Goal: Information Seeking & Learning: Check status

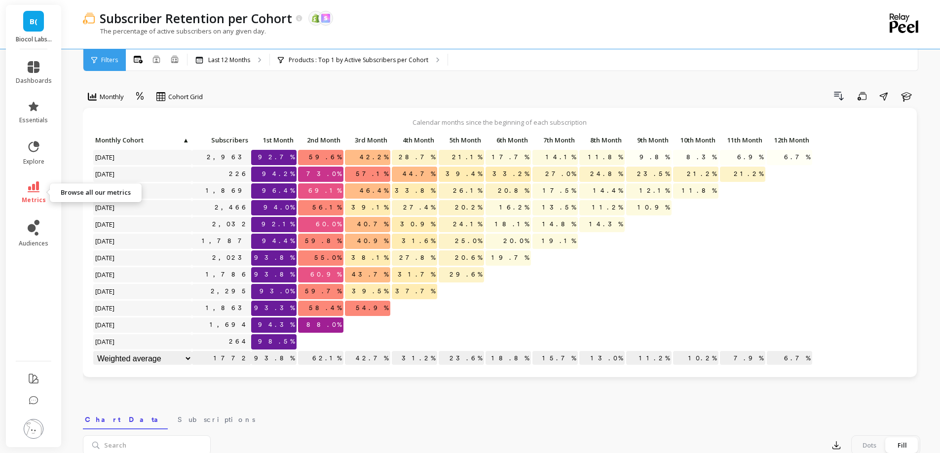
click at [31, 152] on icon at bounding box center [34, 187] width 12 height 11
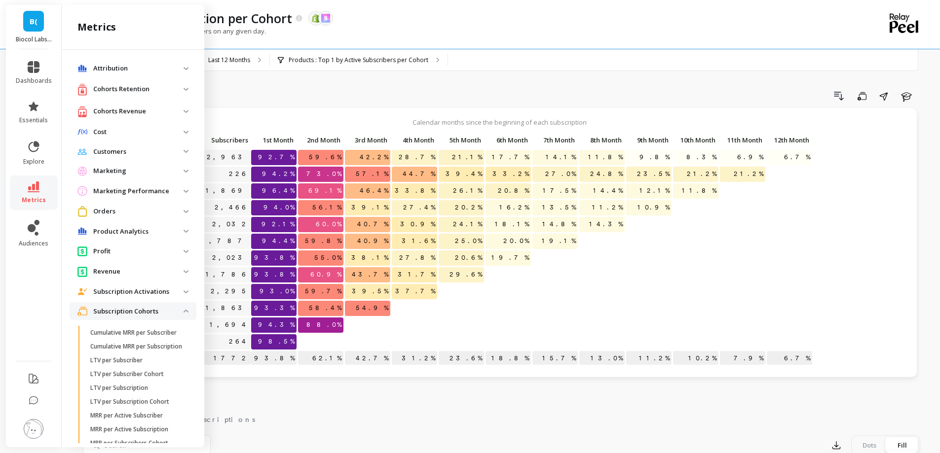
scroll to position [151, 0]
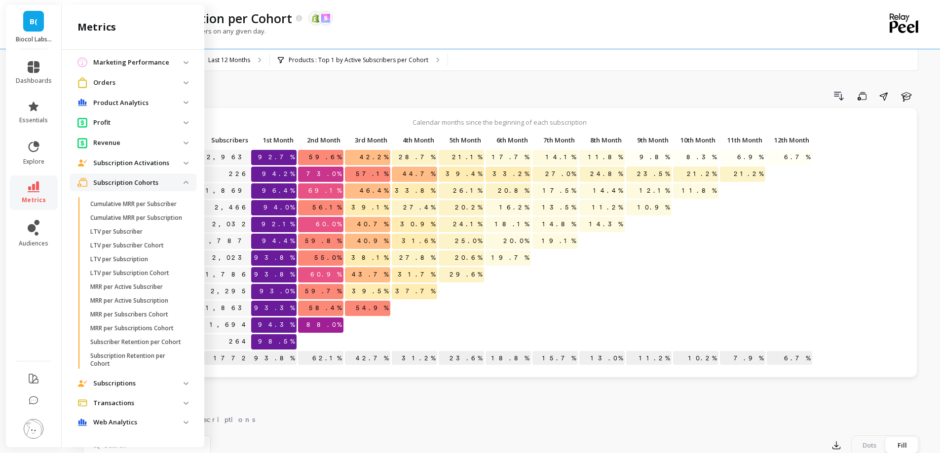
click at [129, 152] on p "Subscription Cohorts" at bounding box center [138, 183] width 90 height 10
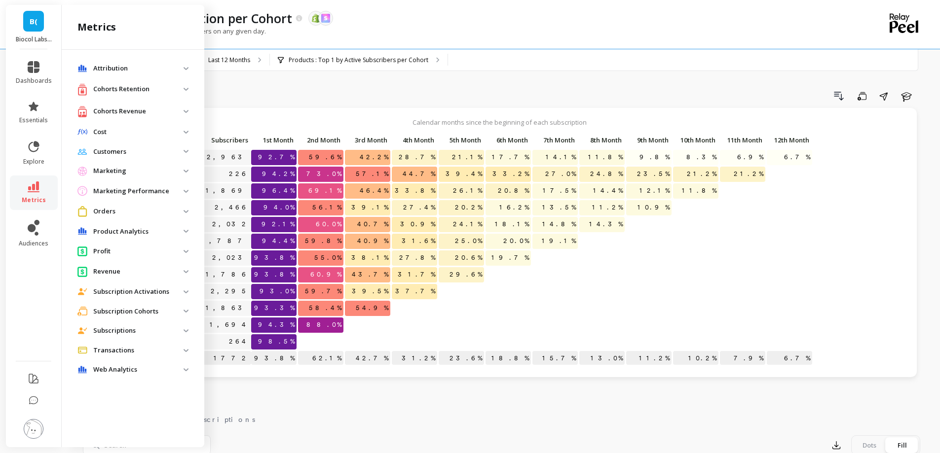
click at [108, 94] on p "Cohorts Retention" at bounding box center [138, 89] width 90 height 10
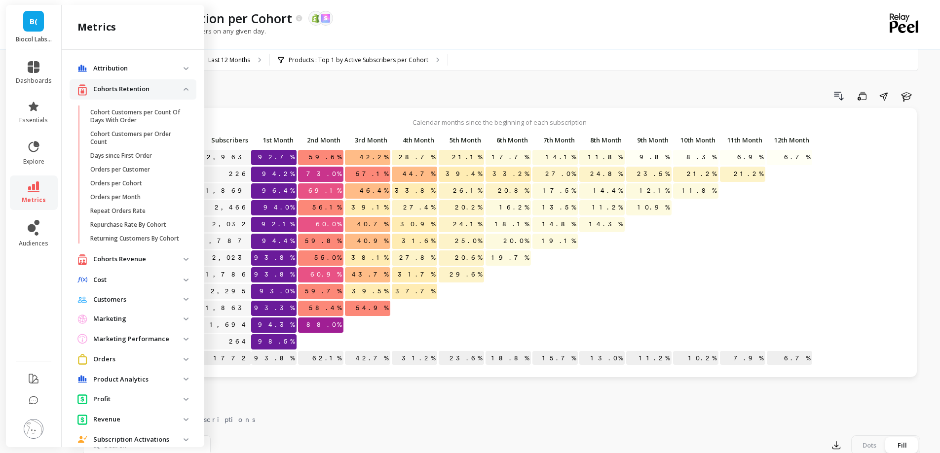
click at [108, 94] on p "Cohorts Retention" at bounding box center [138, 89] width 90 height 10
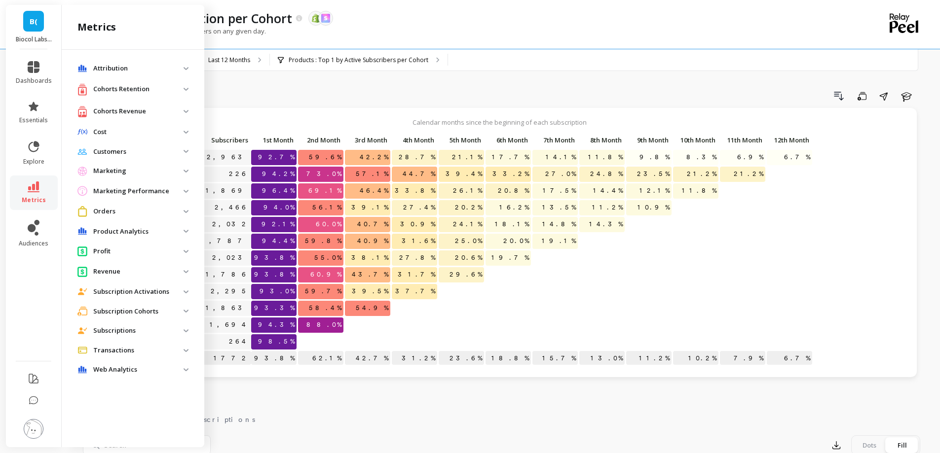
click at [121, 152] on p "Subscriptions" at bounding box center [138, 331] width 90 height 10
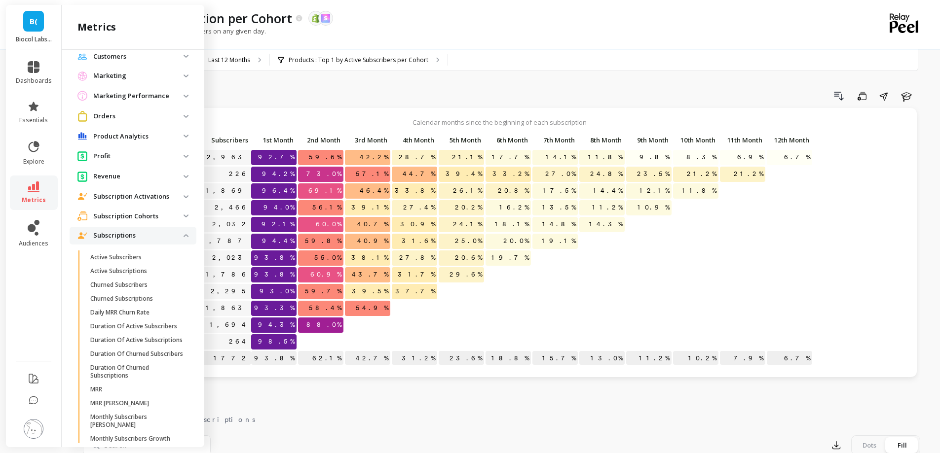
scroll to position [99, 0]
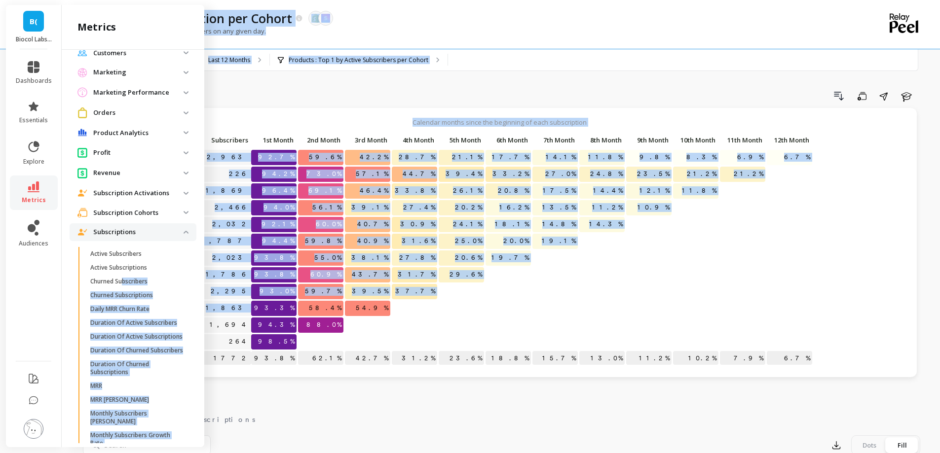
drag, startPoint x: 124, startPoint y: 284, endPoint x: 255, endPoint y: 314, distance: 134.1
click at [255, 152] on div "B( Biocol Labs ([GEOGRAPHIC_DATA]) dashboards essentials explore metrics audien…" at bounding box center [470, 407] width 940 height 814
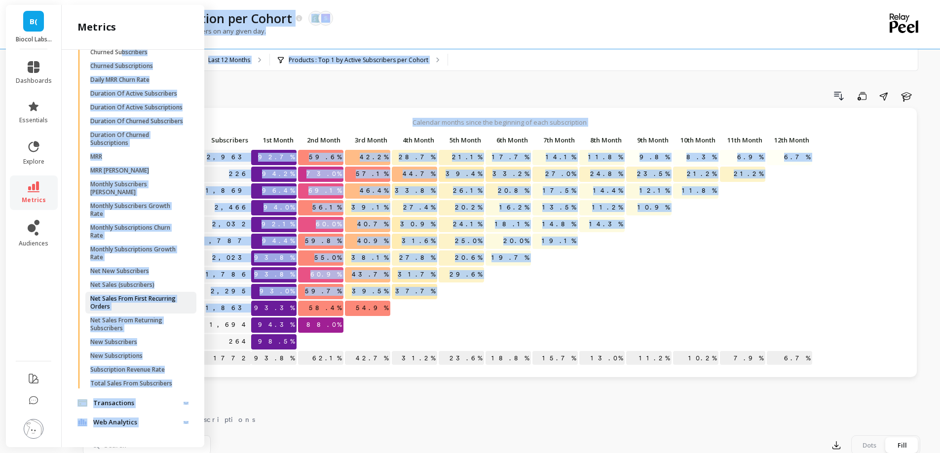
scroll to position [105, 0]
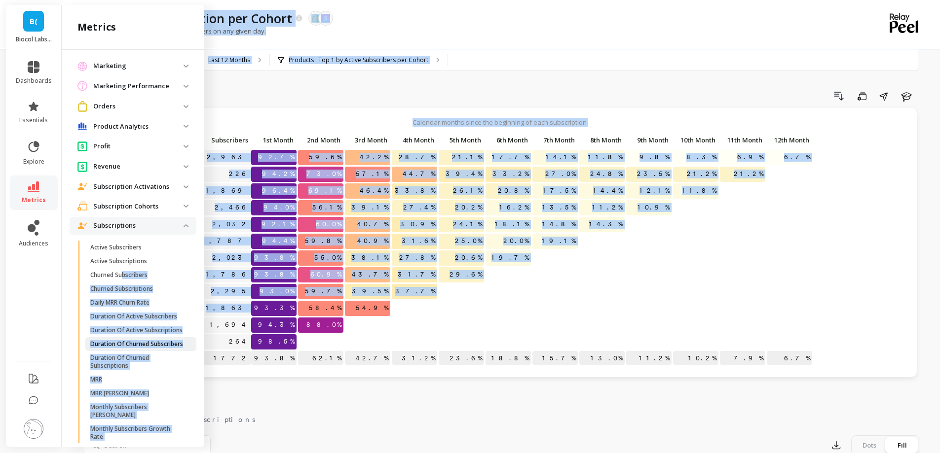
click at [129, 152] on p "Duration Of Churned Subscribers" at bounding box center [136, 344] width 93 height 8
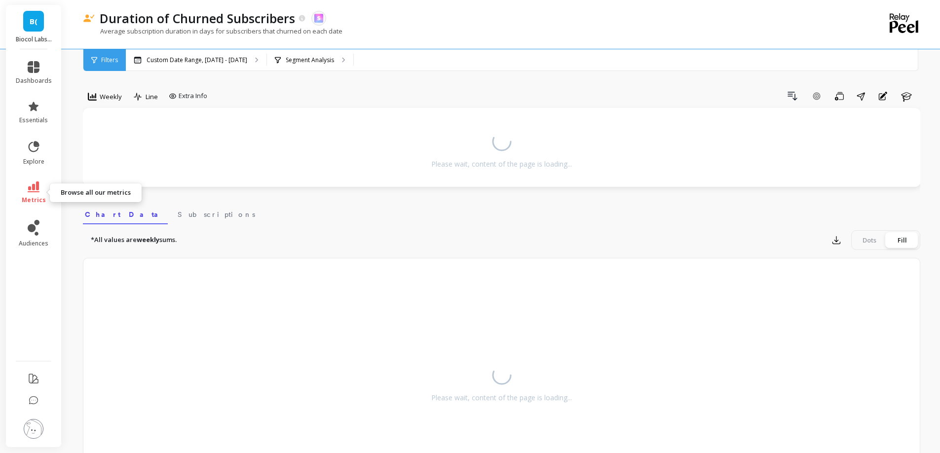
click at [36, 152] on link "metrics" at bounding box center [34, 193] width 36 height 23
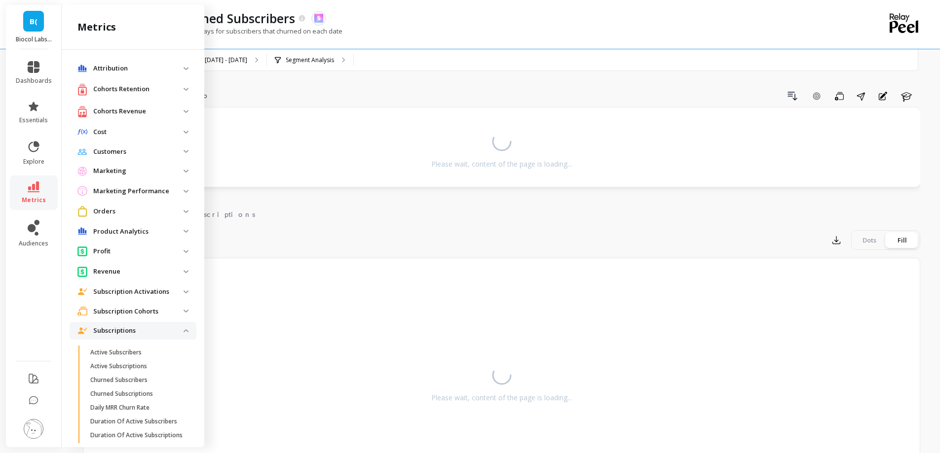
scroll to position [105, 0]
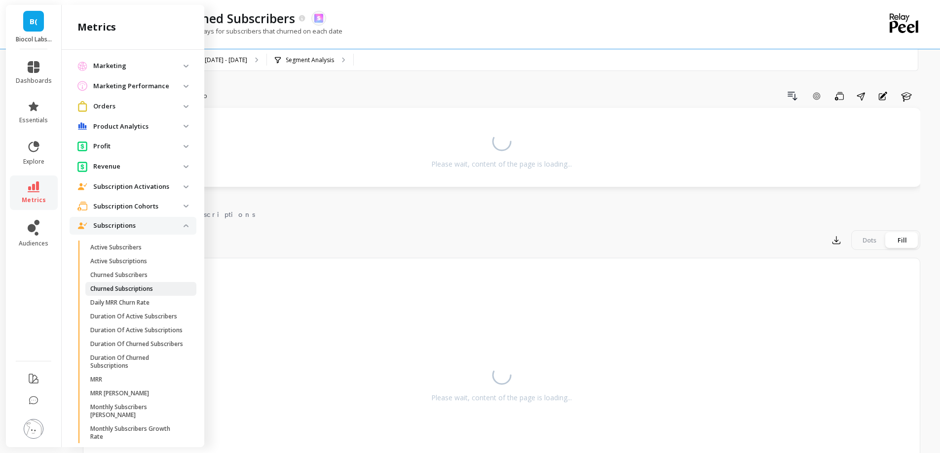
click at [136, 152] on p "Churned Subscriptions" at bounding box center [121, 289] width 63 height 8
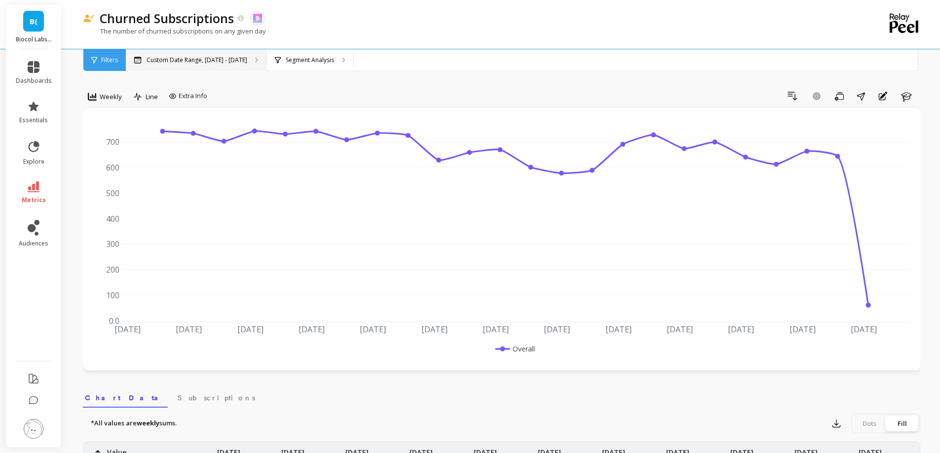
click at [220, 62] on p "Custom Date Range, [DATE] - [DATE]" at bounding box center [196, 60] width 101 height 8
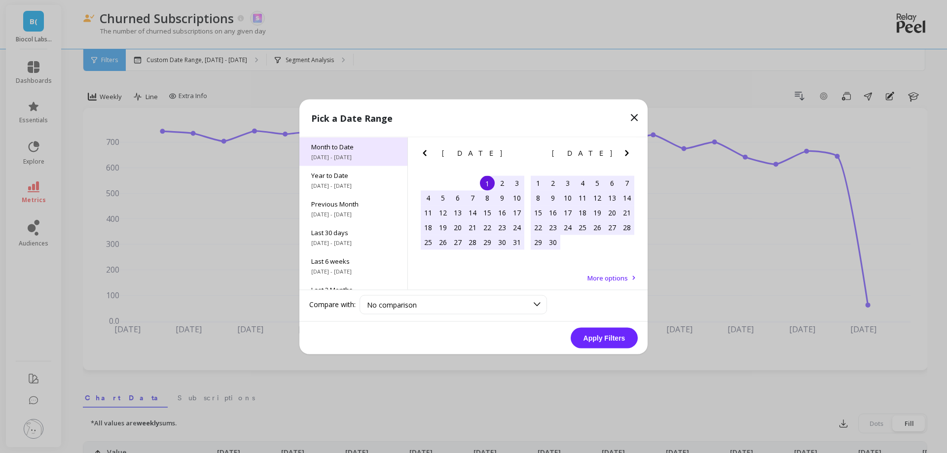
click at [343, 152] on span "[DATE] - [DATE]" at bounding box center [353, 157] width 84 height 8
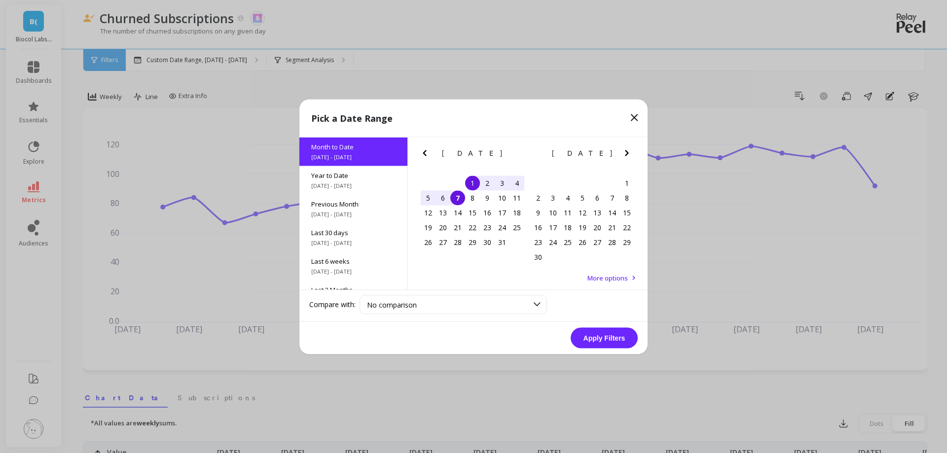
click at [382, 152] on button "Apply Filters" at bounding box center [604, 337] width 67 height 21
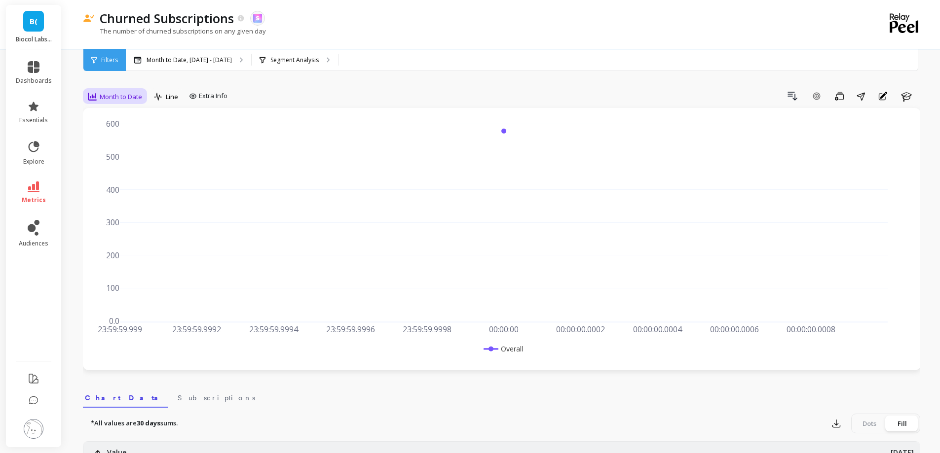
click at [108, 91] on div "Month to Date" at bounding box center [115, 97] width 54 height 12
click at [114, 132] on div "Daily" at bounding box center [119, 137] width 68 height 17
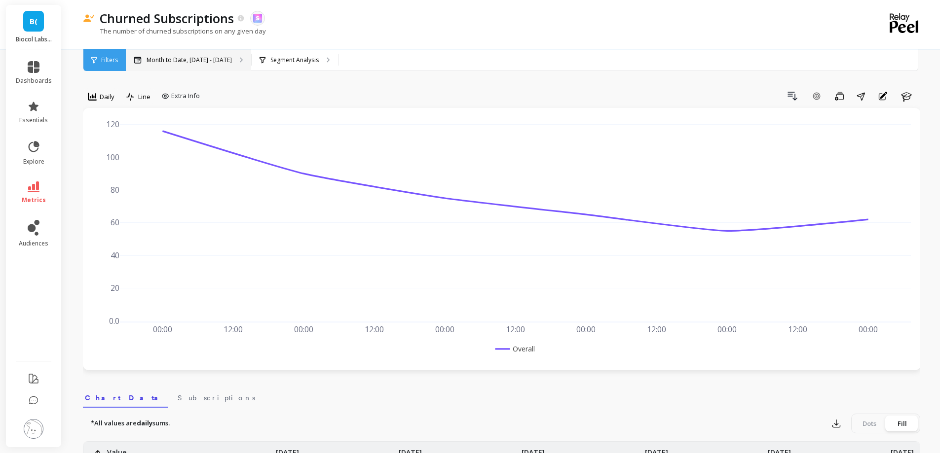
click at [203, 61] on p "Month to Date, [DATE] - [DATE]" at bounding box center [188, 60] width 85 height 8
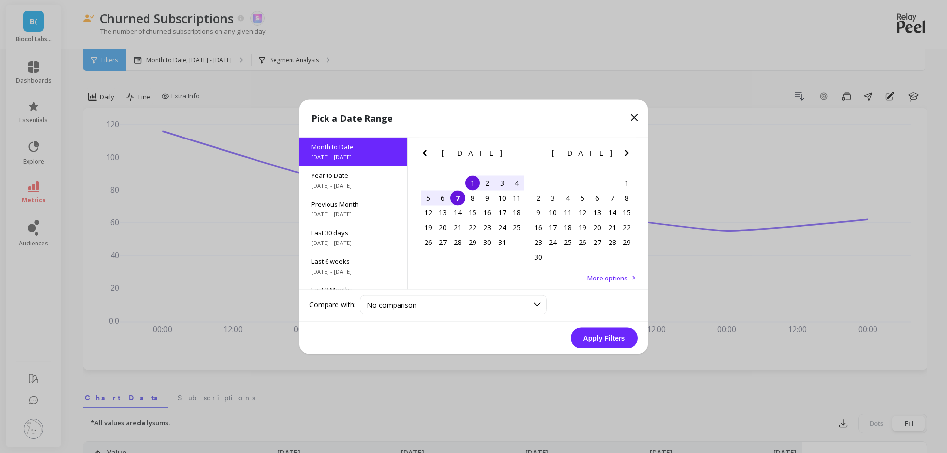
click at [382, 114] on icon at bounding box center [634, 117] width 12 height 12
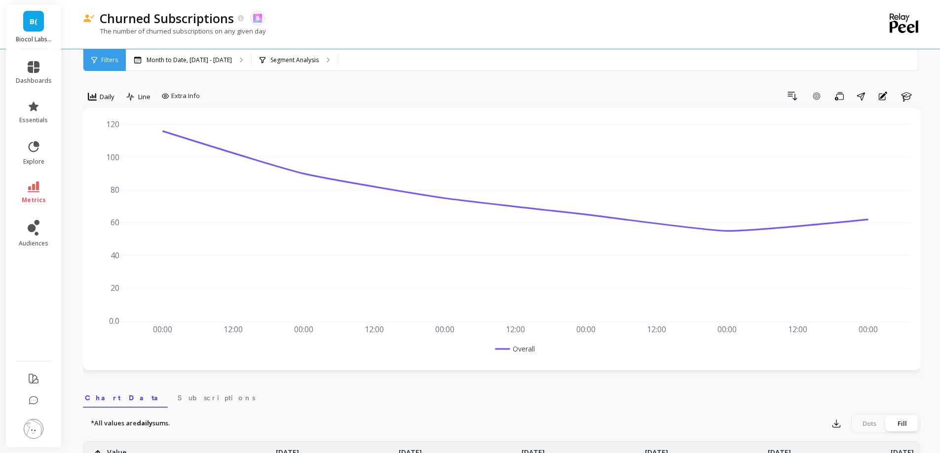
click at [39, 152] on li "metrics" at bounding box center [34, 193] width 48 height 35
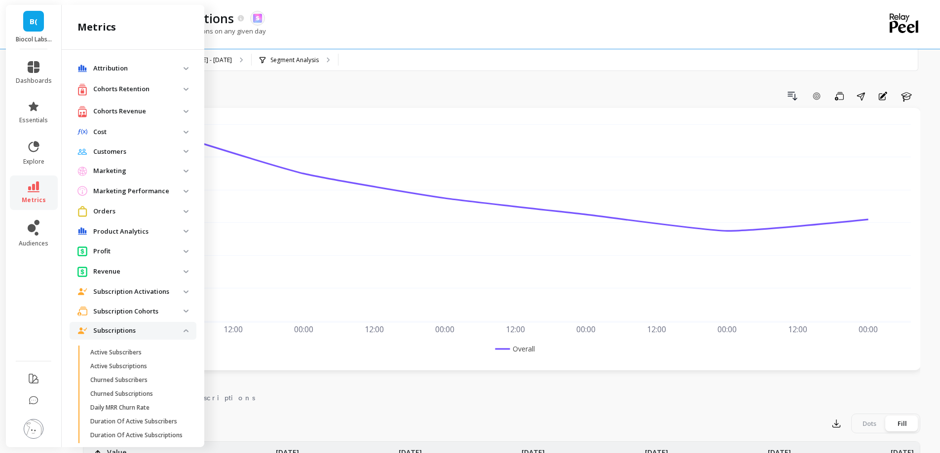
scroll to position [105, 0]
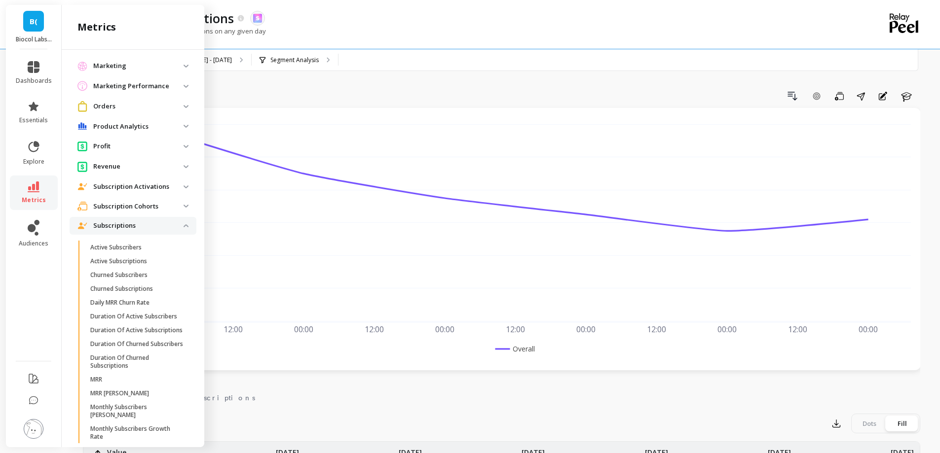
click at [129, 152] on p "Subscription Cohorts" at bounding box center [138, 207] width 90 height 10
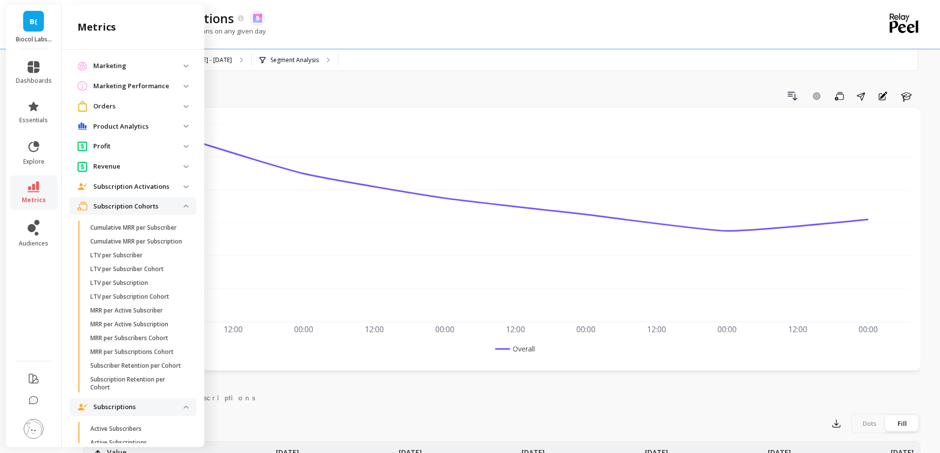
click at [129, 152] on p "Subscription Cohorts" at bounding box center [138, 207] width 90 height 10
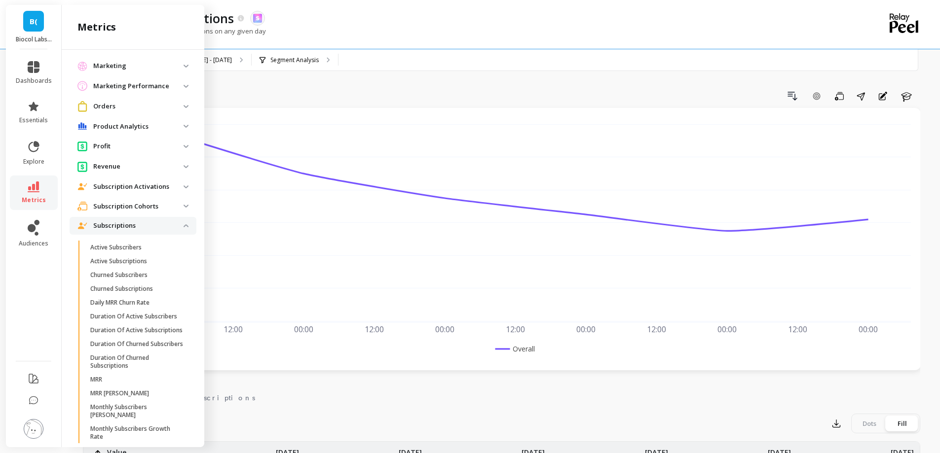
click at [127, 152] on p "Subscription Activations" at bounding box center [138, 187] width 90 height 10
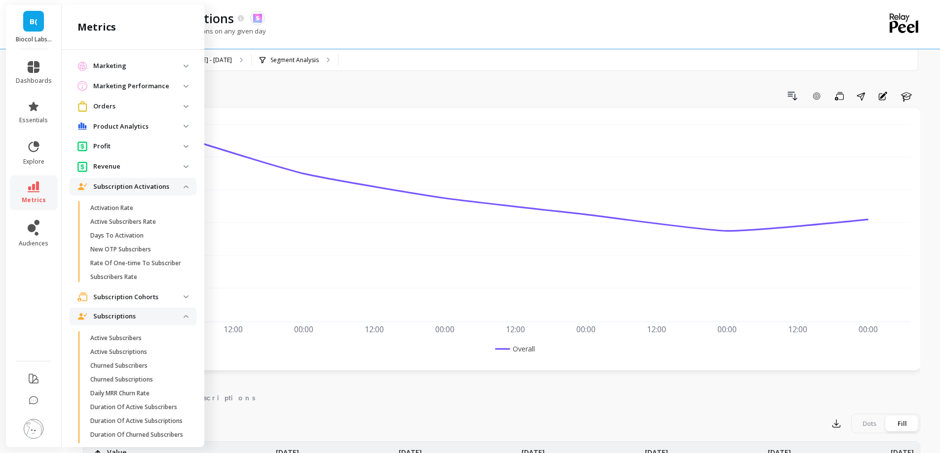
click at [127, 152] on p "Subscription Activations" at bounding box center [138, 187] width 90 height 10
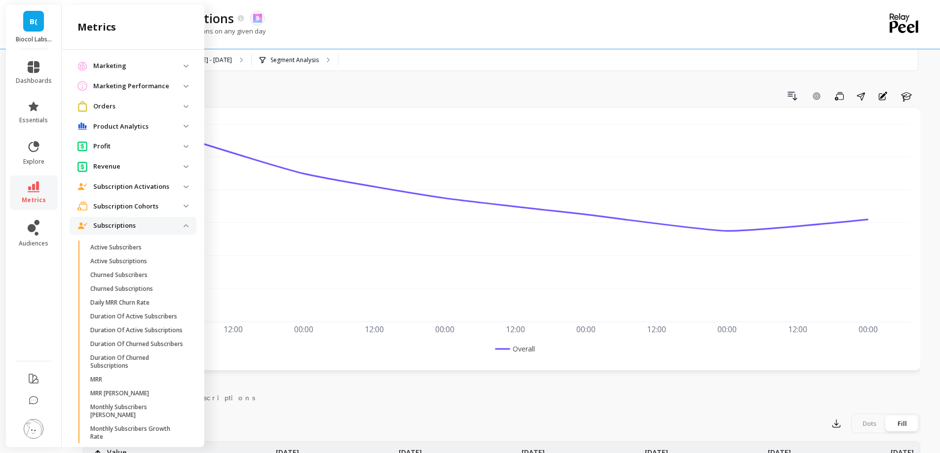
scroll to position [0, 0]
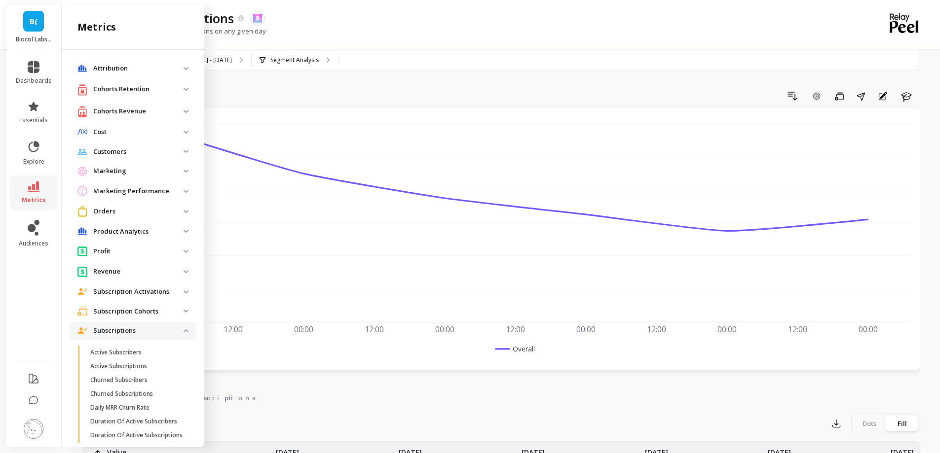
click at [128, 110] on p "Cohorts Revenue" at bounding box center [138, 112] width 90 height 10
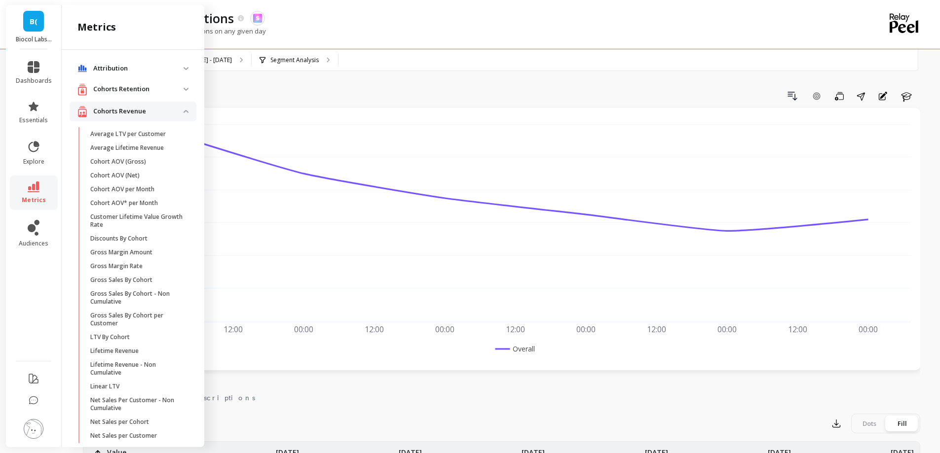
click at [128, 110] on p "Cohorts Revenue" at bounding box center [138, 112] width 90 height 10
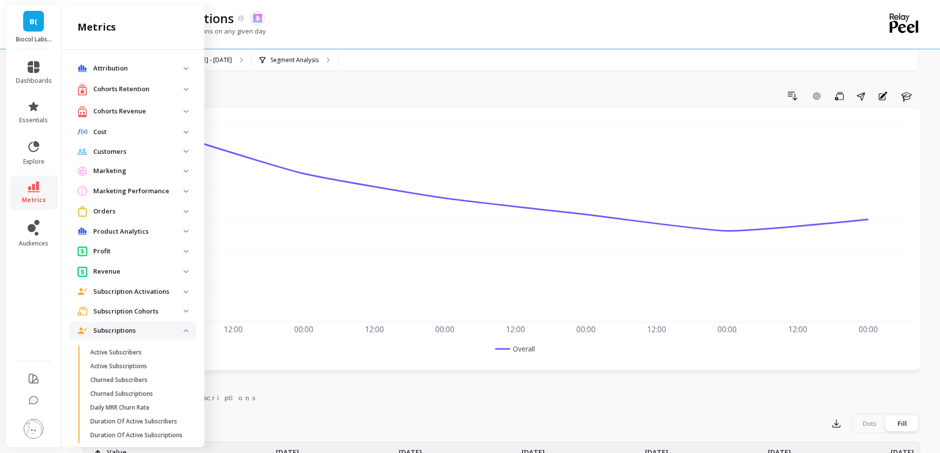
click at [128, 81] on retention "Cohorts Retention" at bounding box center [133, 89] width 127 height 20
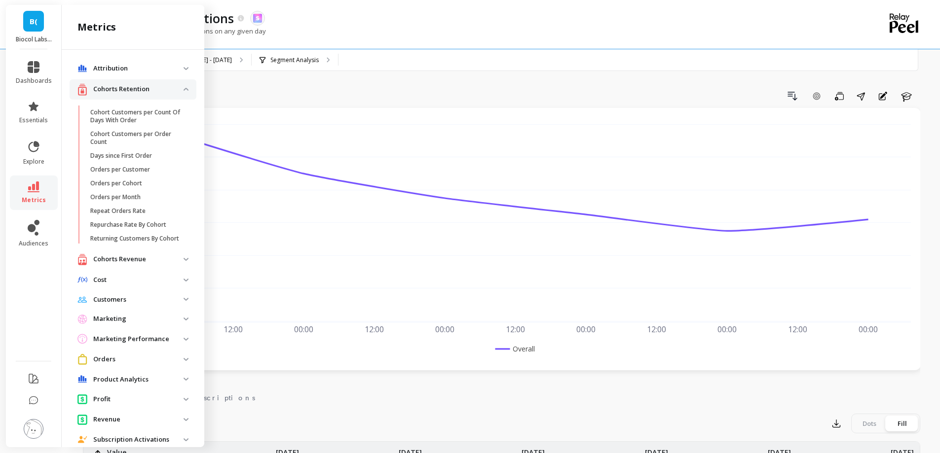
click at [128, 91] on p "Cohorts Retention" at bounding box center [138, 89] width 90 height 10
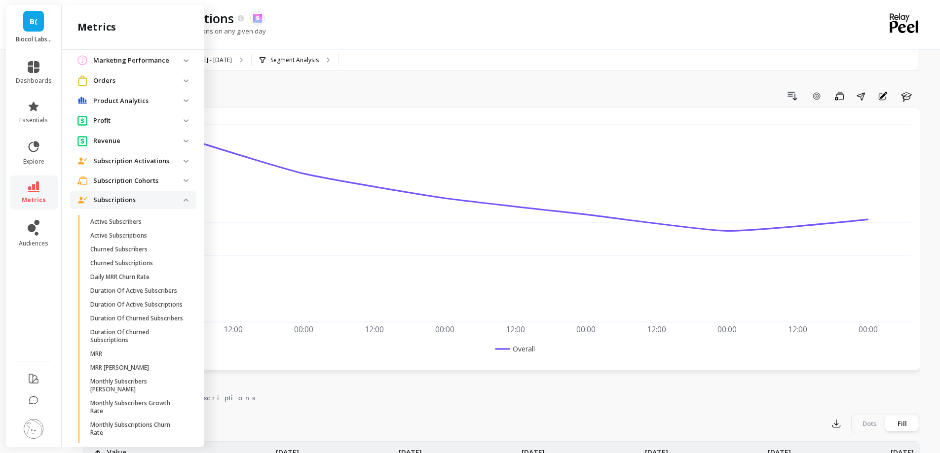
scroll to position [105, 0]
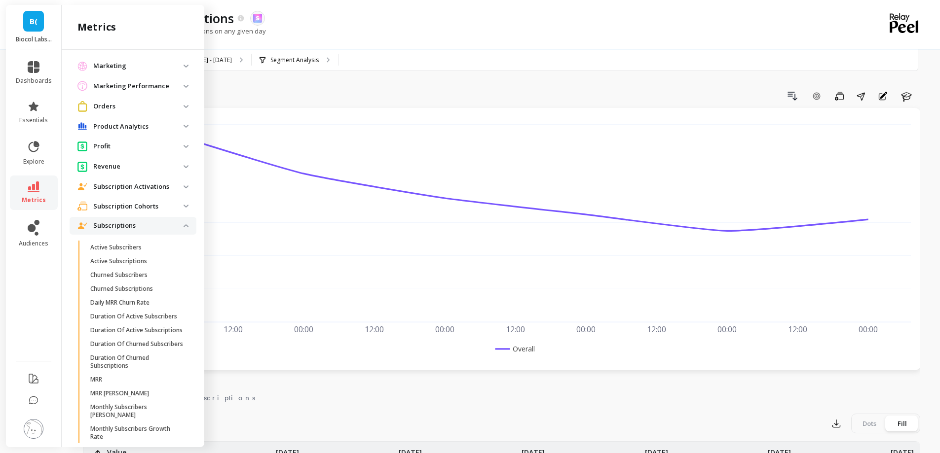
click at [125, 152] on p "Subscription Activations" at bounding box center [138, 187] width 90 height 10
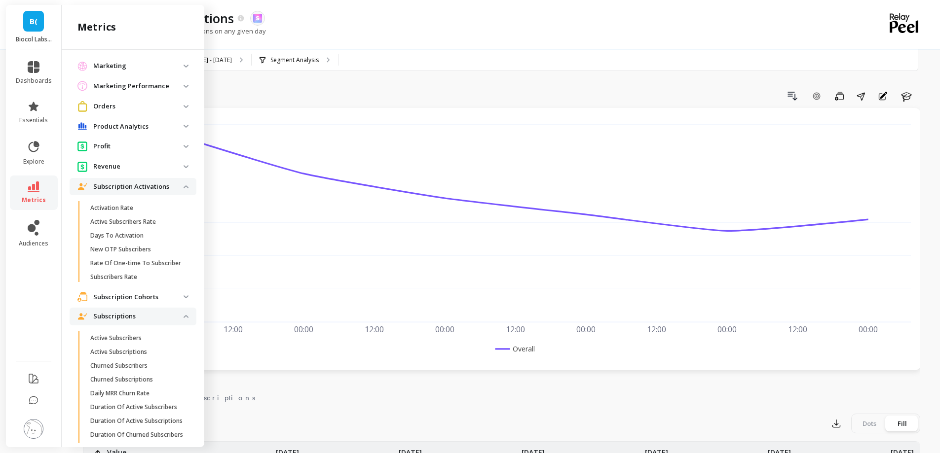
click at [125, 152] on p "Subscription Activations" at bounding box center [138, 187] width 90 height 10
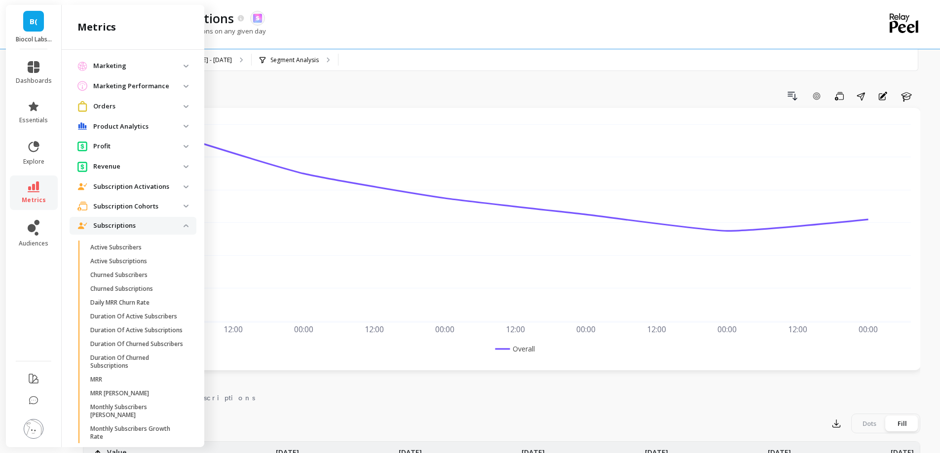
click at [125, 152] on li "Subscription Cohorts Cumulative MRR per Subscriber Cumulative MRR per Subscript…" at bounding box center [133, 207] width 127 height 20
click at [125, 152] on cohorts "Subscription Cohorts" at bounding box center [133, 206] width 127 height 18
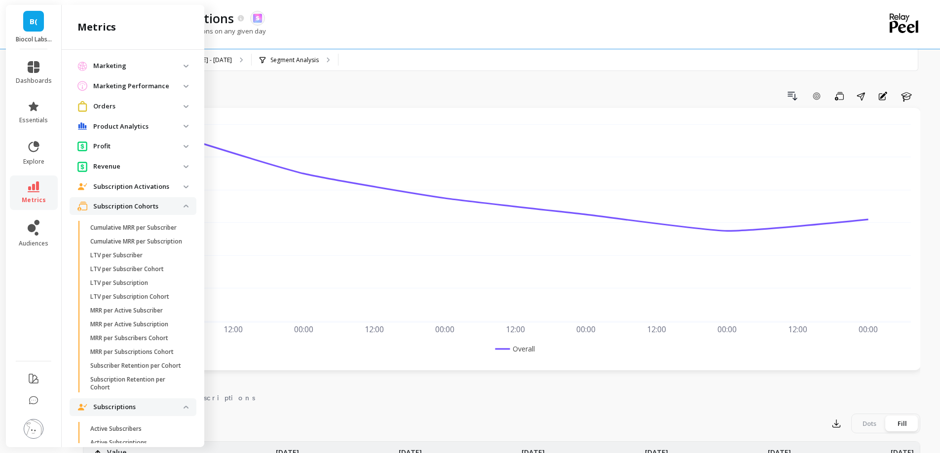
click at [125, 152] on cohorts "Subscription Cohorts" at bounding box center [133, 206] width 127 height 18
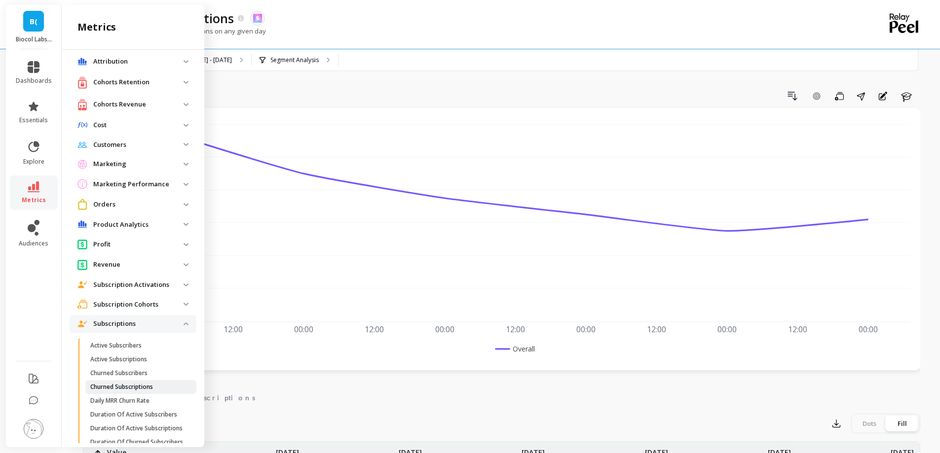
scroll to position [6, 0]
click at [120, 152] on p "Subscriptions" at bounding box center [138, 325] width 90 height 10
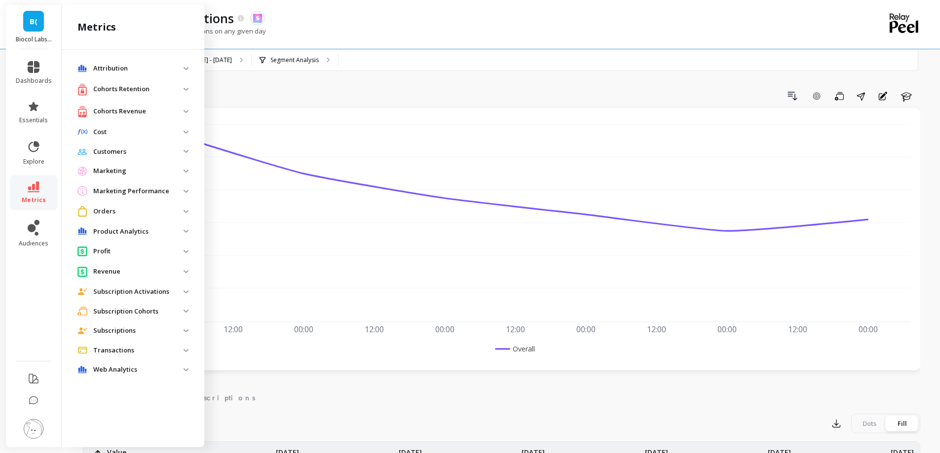
click at [118, 152] on p "Customers" at bounding box center [138, 152] width 90 height 10
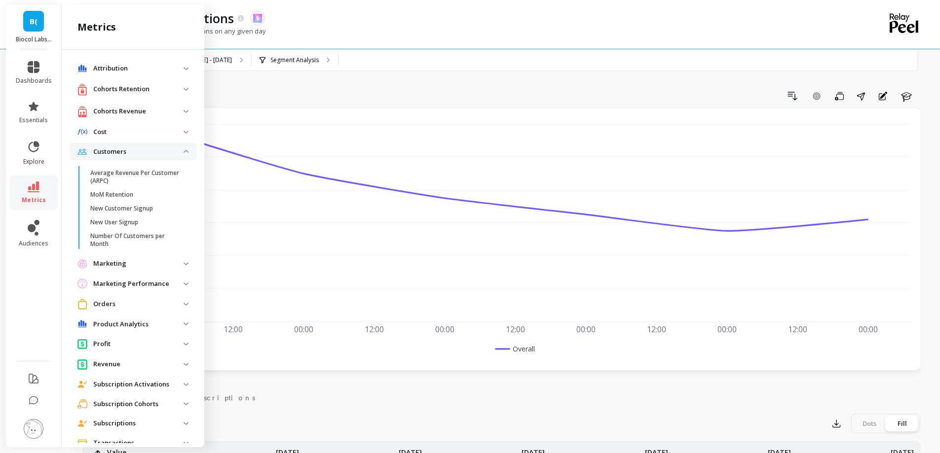
click at [118, 152] on p "Customers" at bounding box center [138, 152] width 90 height 10
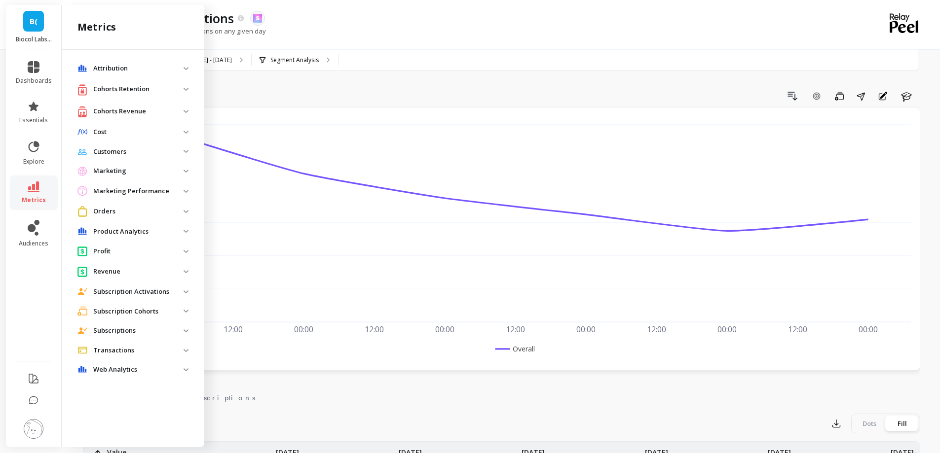
click at [118, 91] on p "Cohorts Retention" at bounding box center [138, 89] width 90 height 10
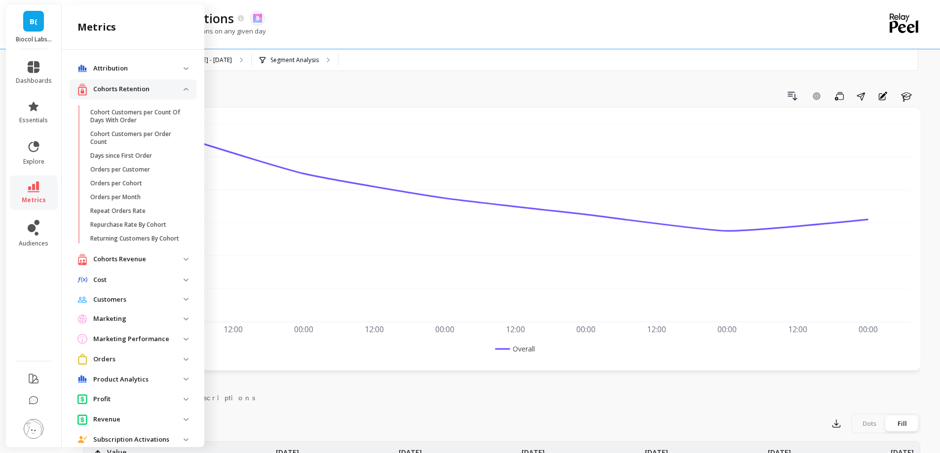
click at [118, 91] on p "Cohorts Retention" at bounding box center [138, 89] width 90 height 10
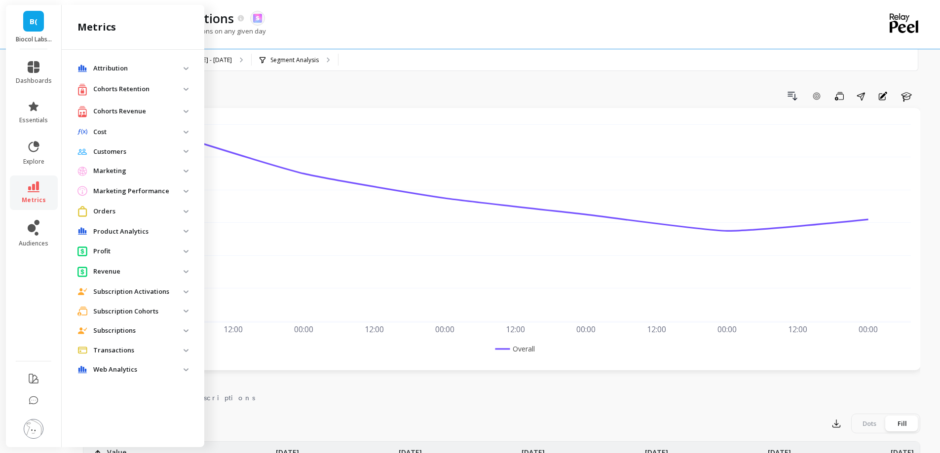
click at [382, 152] on div "00:00 [DATE] 12:00 00:00 [DATE] 12:00 00:00 [DATE] 12:00 00:00 [DATE] 12:00 00:…" at bounding box center [501, 239] width 837 height 262
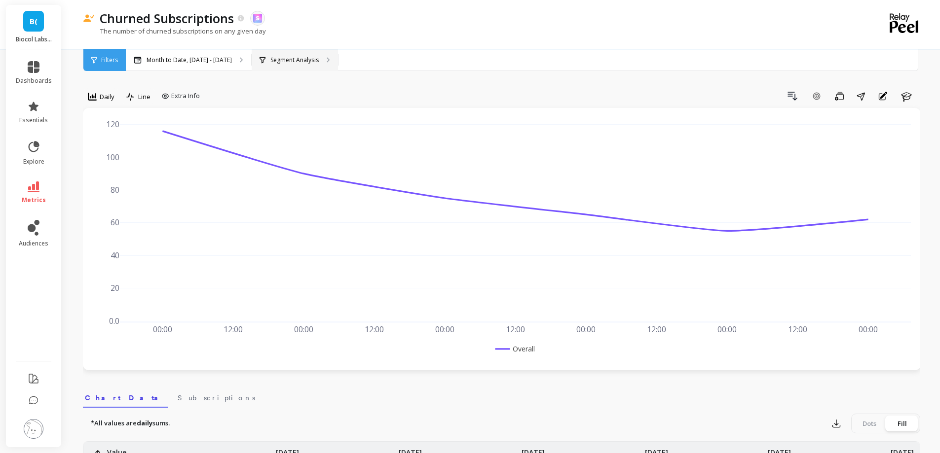
click at [323, 58] on div "Segment Analysis" at bounding box center [295, 60] width 86 height 22
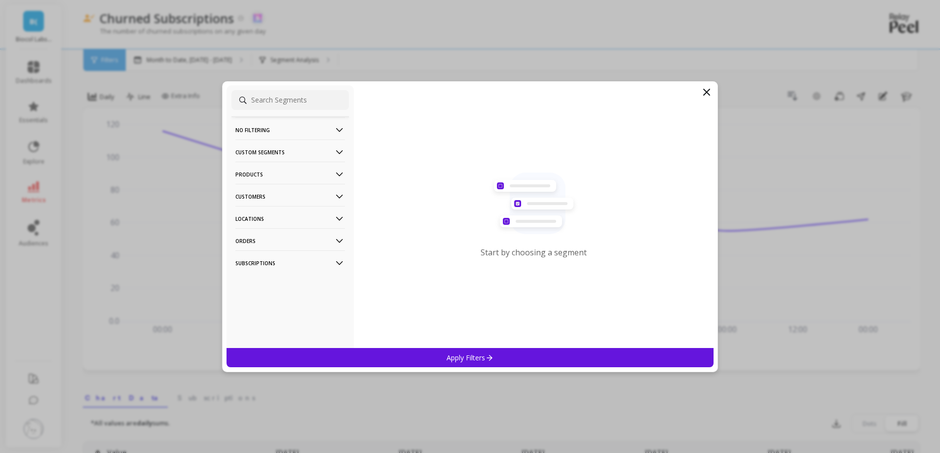
click at [257, 152] on p "Products" at bounding box center [289, 174] width 109 height 25
click at [276, 152] on div "Products" at bounding box center [289, 211] width 117 height 16
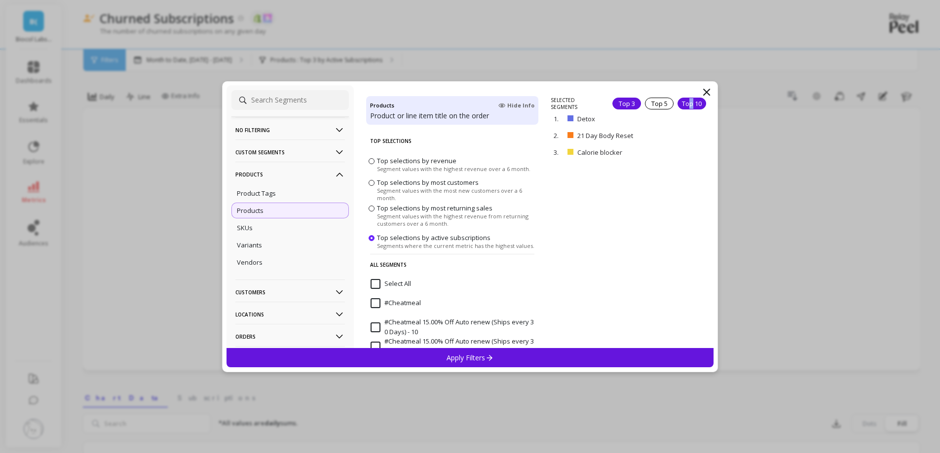
click at [382, 103] on div "Top 10" at bounding box center [691, 104] width 29 height 12
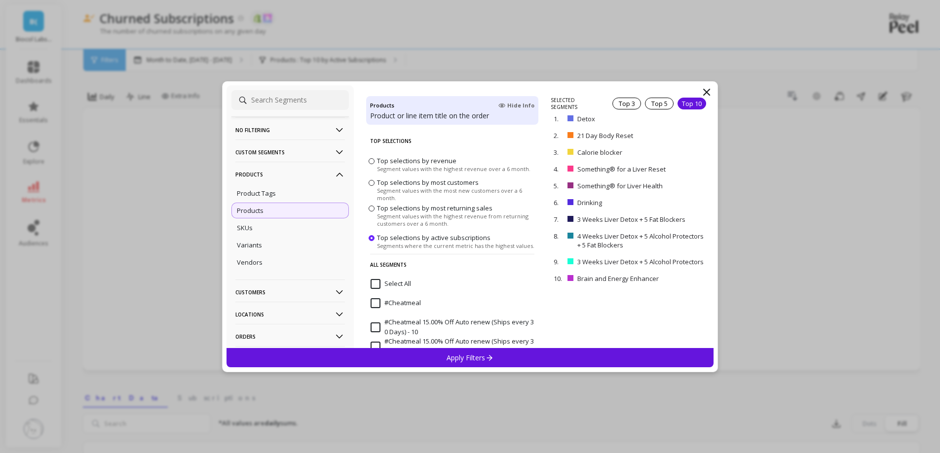
click at [382, 152] on div "Apply Filters" at bounding box center [469, 357] width 487 height 19
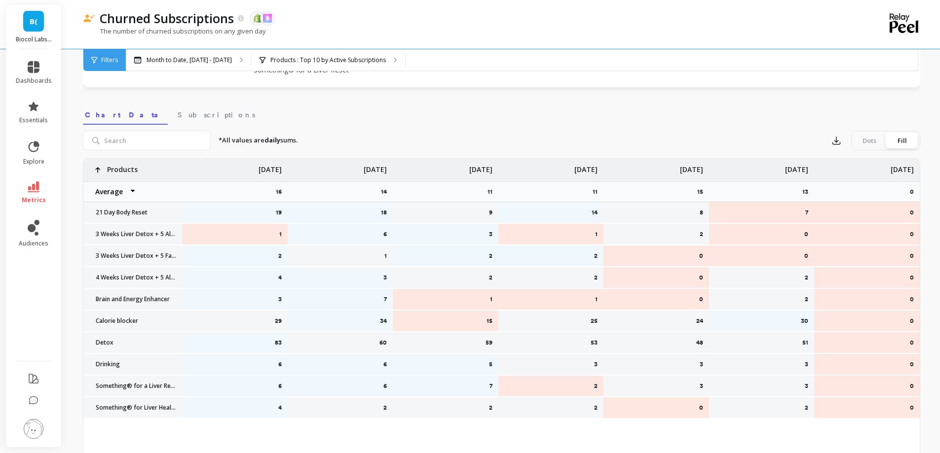
scroll to position [345, 0]
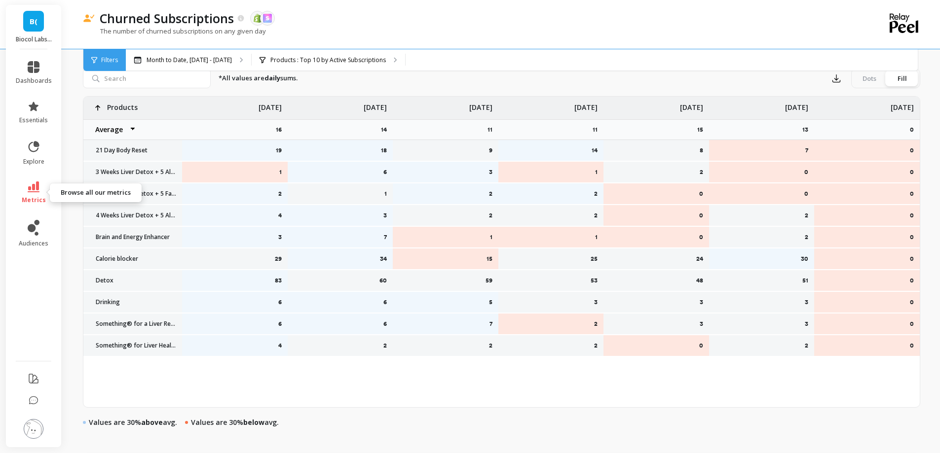
click at [23, 152] on link "metrics" at bounding box center [34, 193] width 36 height 23
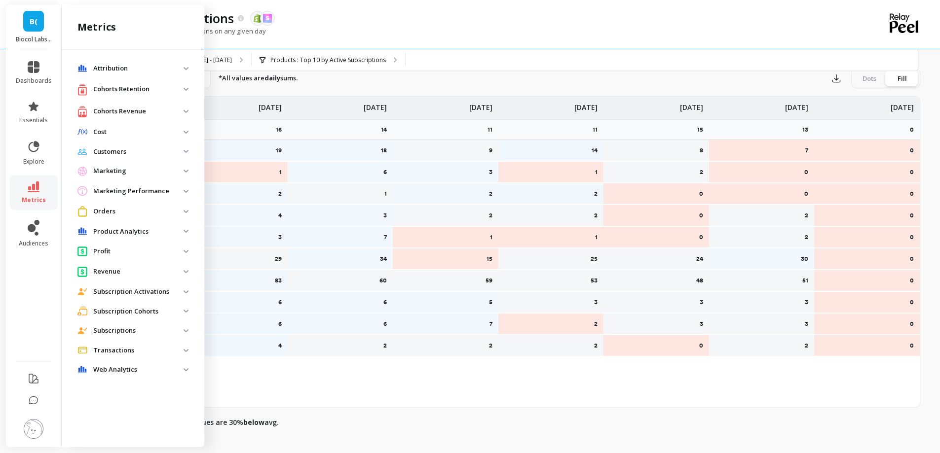
click at [145, 114] on p "Cohorts Revenue" at bounding box center [138, 112] width 90 height 10
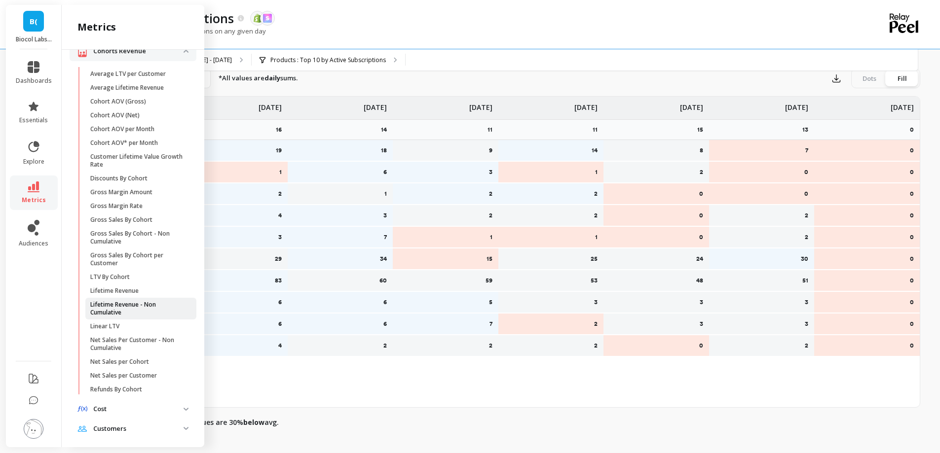
scroll to position [0, 0]
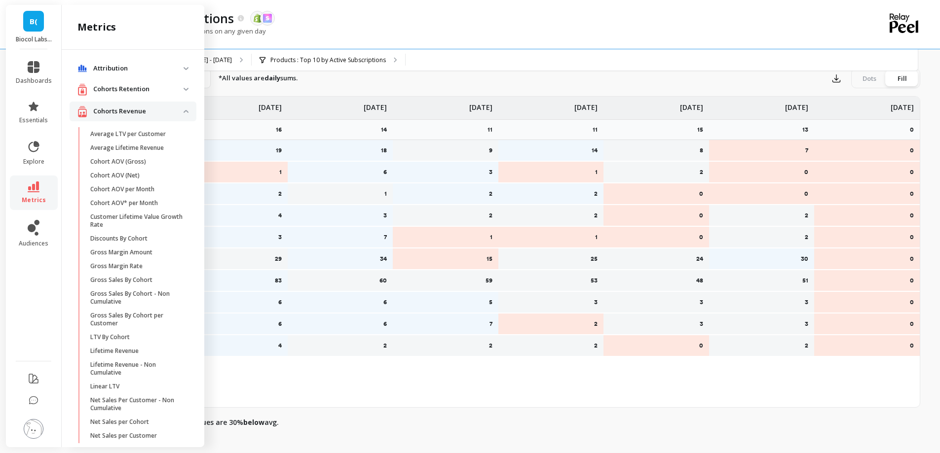
click at [132, 110] on p "Cohorts Revenue" at bounding box center [138, 112] width 90 height 10
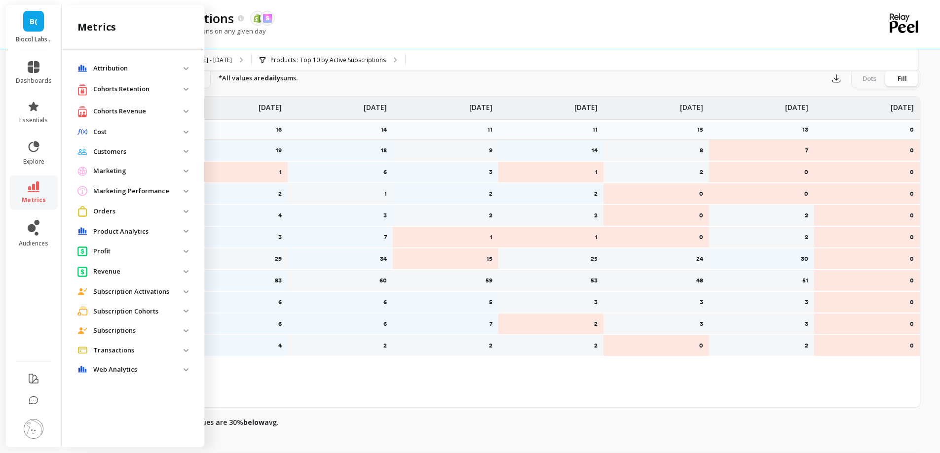
click at [138, 152] on p "Revenue" at bounding box center [138, 272] width 90 height 10
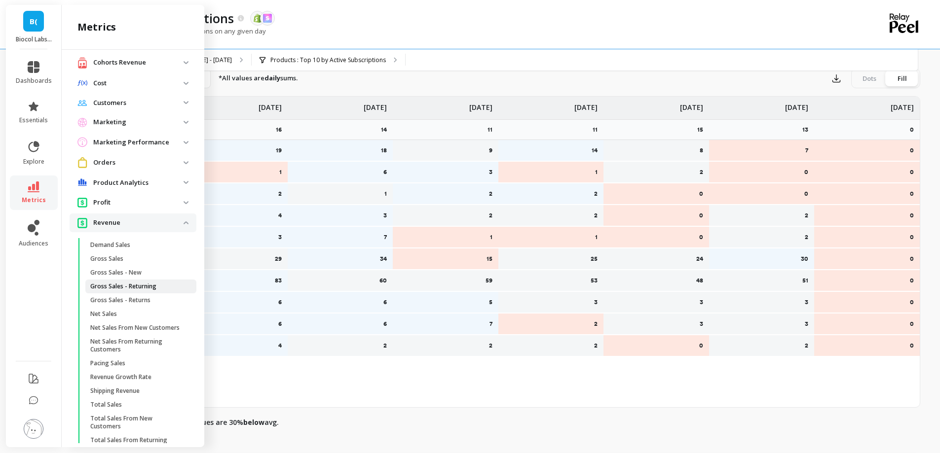
scroll to position [49, 0]
click at [145, 152] on p "Gross Sales - Returning" at bounding box center [123, 286] width 66 height 8
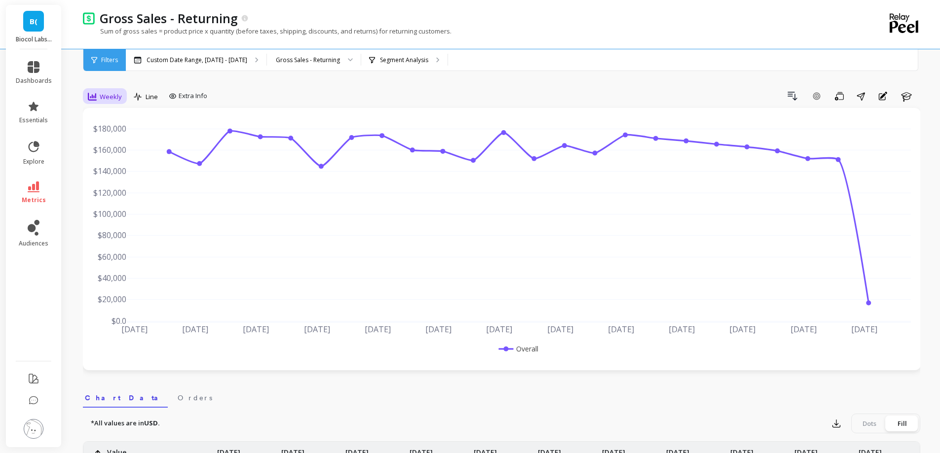
click at [119, 94] on span "Weekly" at bounding box center [111, 96] width 22 height 9
click at [118, 135] on div "Daily" at bounding box center [119, 137] width 56 height 9
